Goal: Use online tool/utility

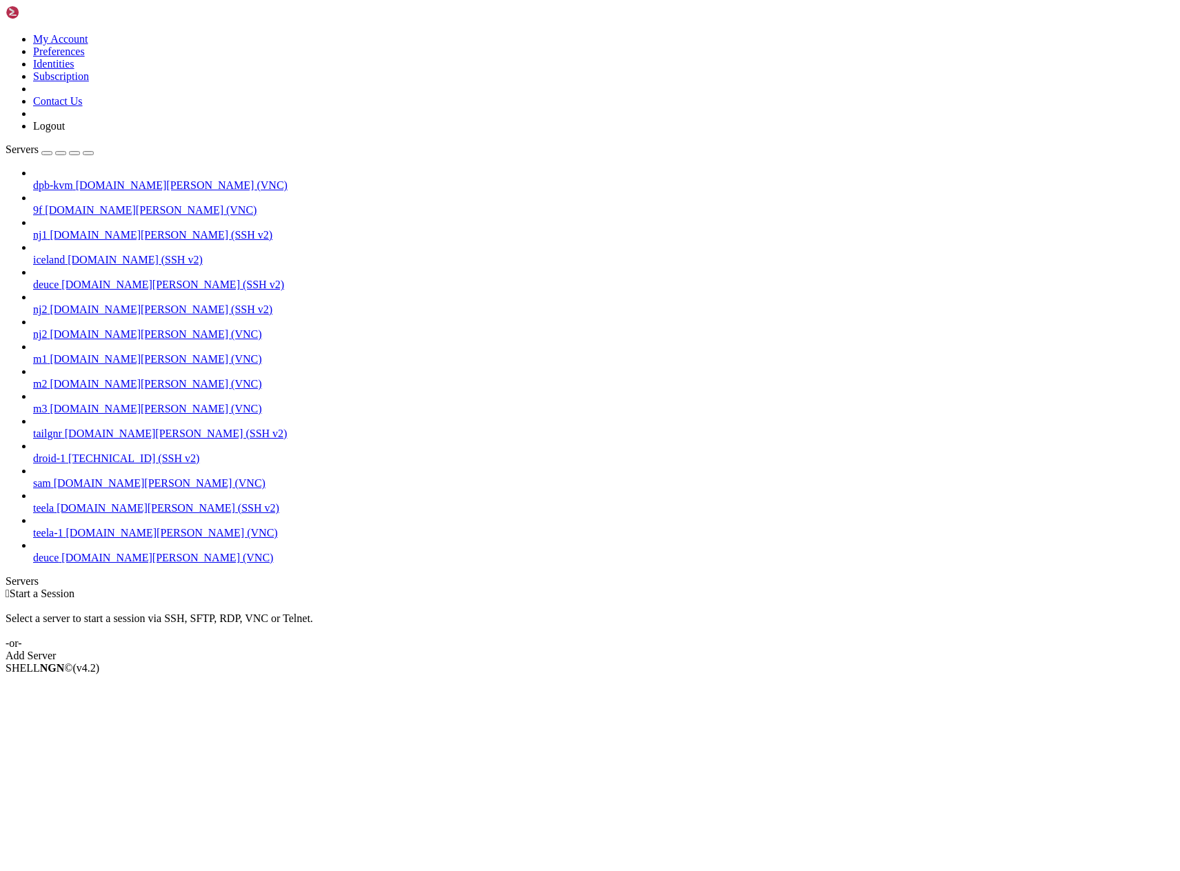
click at [53, 564] on span "deuce" at bounding box center [46, 558] width 26 height 12
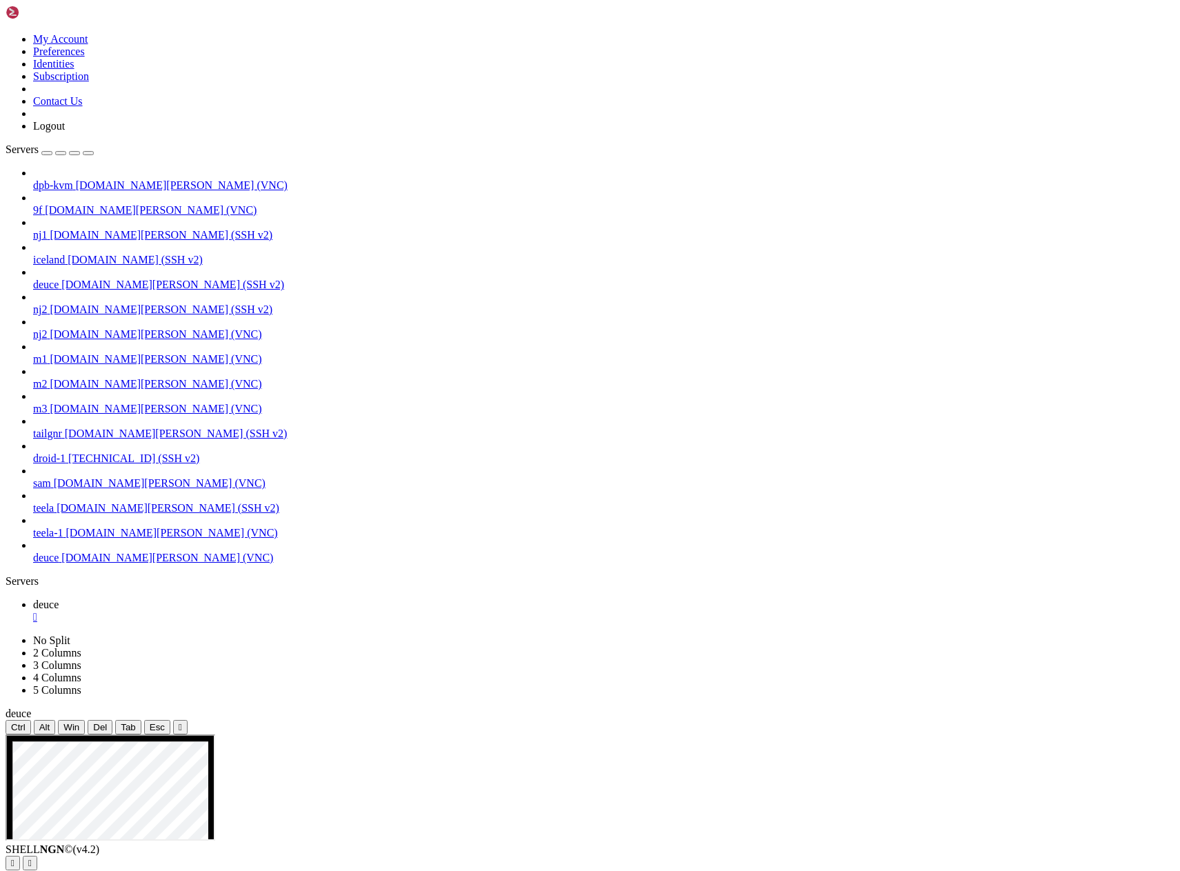
click at [88, 153] on icon "button" at bounding box center [88, 153] width 0 height 0
